Goal: Task Accomplishment & Management: Manage account settings

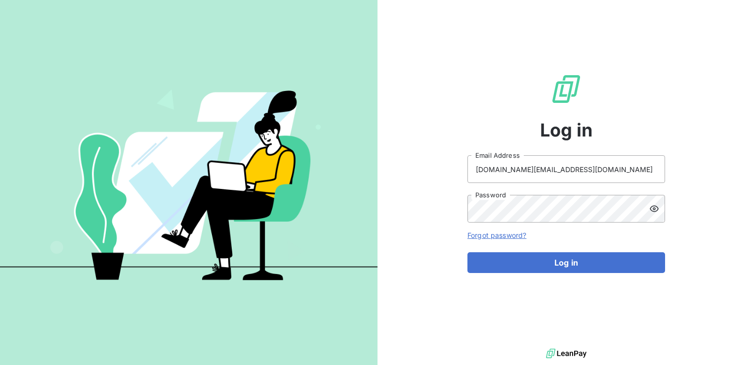
click at [658, 208] on icon at bounding box center [654, 209] width 9 height 6
drag, startPoint x: 615, startPoint y: 165, endPoint x: 591, endPoint y: 171, distance: 24.9
click at [615, 165] on input "[DOMAIN_NAME][EMAIL_ADDRESS][DOMAIN_NAME]" at bounding box center [567, 169] width 198 height 28
drag, startPoint x: 578, startPoint y: 170, endPoint x: 356, endPoint y: 175, distance: 222.0
click at [356, 175] on div "Log in [DOMAIN_NAME][EMAIL_ADDRESS][DOMAIN_NAME] Email Address Password Forgot …" at bounding box center [377, 182] width 755 height 365
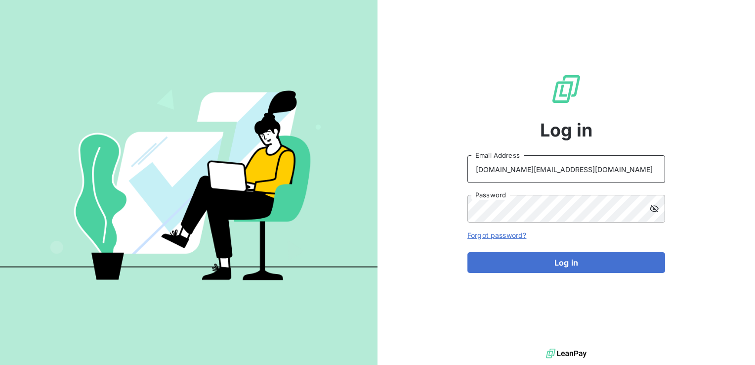
paste input "[GEOGRAPHIC_DATA]"
type input "[EMAIL_ADDRESS][DOMAIN_NAME]"
click at [399, 200] on div "Log in [EMAIL_ADDRESS][DOMAIN_NAME] Email Address Password Forgot password? Log…" at bounding box center [567, 173] width 378 height 346
click at [404, 209] on div "Log in [EMAIL_ADDRESS][DOMAIN_NAME] Email Address Password Forgot password? Log…" at bounding box center [567, 173] width 378 height 346
click at [395, 271] on div "Log in [EMAIL_ADDRESS][DOMAIN_NAME] Email Address Password Forgot password? Log…" at bounding box center [567, 173] width 378 height 346
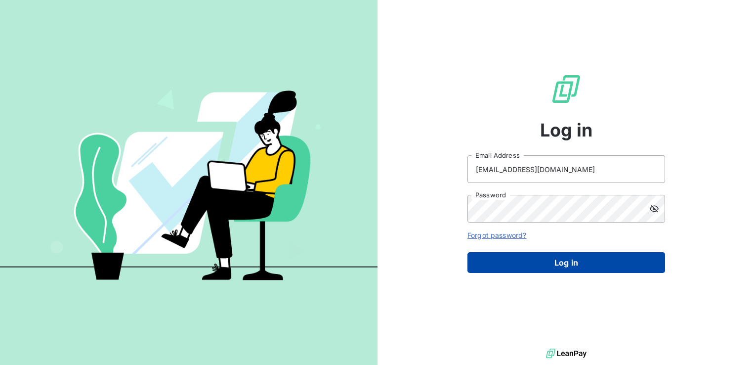
click at [505, 264] on button "Log in" at bounding box center [567, 262] width 198 height 21
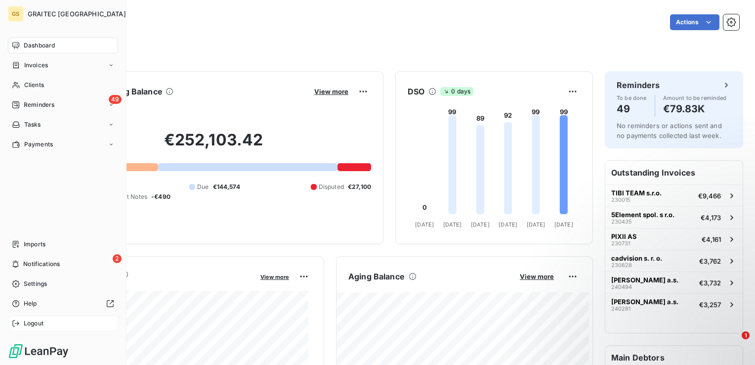
click at [45, 328] on div "Logout" at bounding box center [63, 323] width 110 height 16
